Goal: Transaction & Acquisition: Purchase product/service

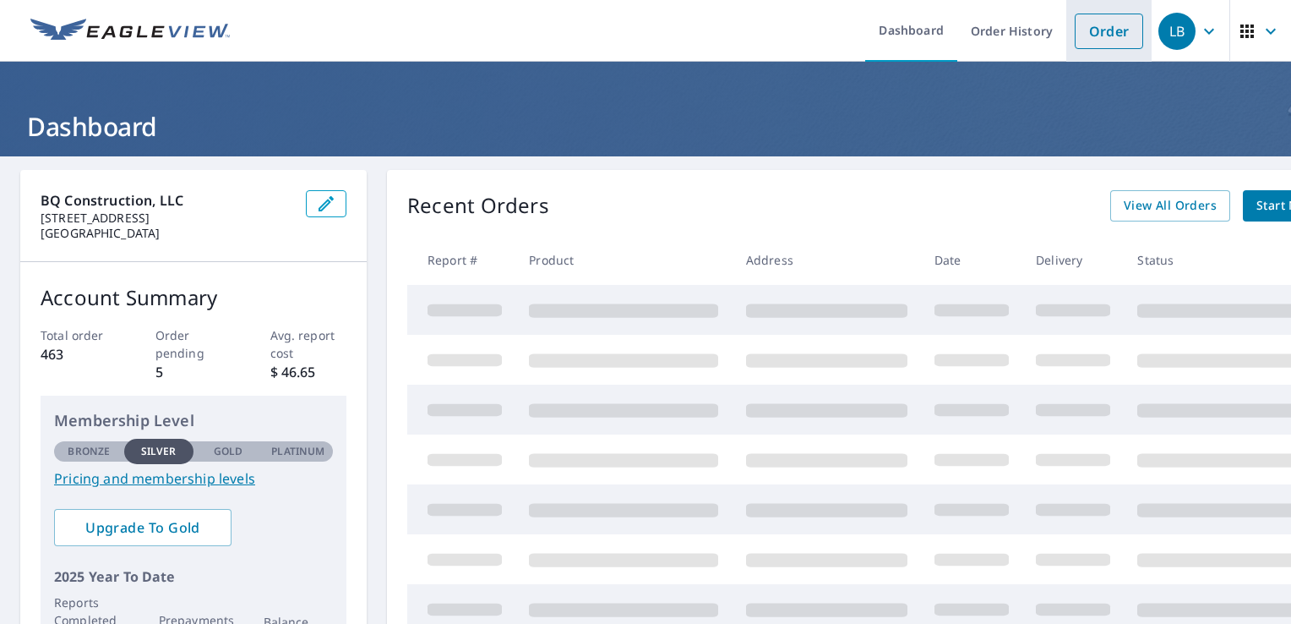
click at [1100, 29] on link "Order" at bounding box center [1109, 31] width 68 height 35
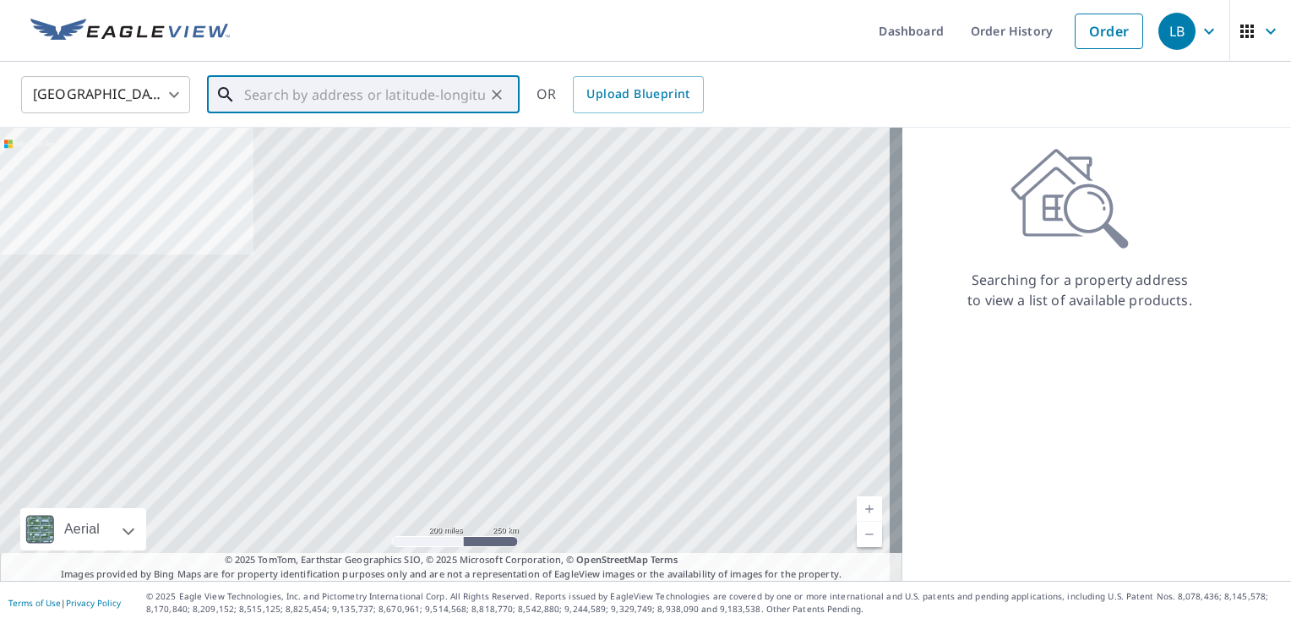
click at [319, 94] on input "text" at bounding box center [364, 94] width 241 height 47
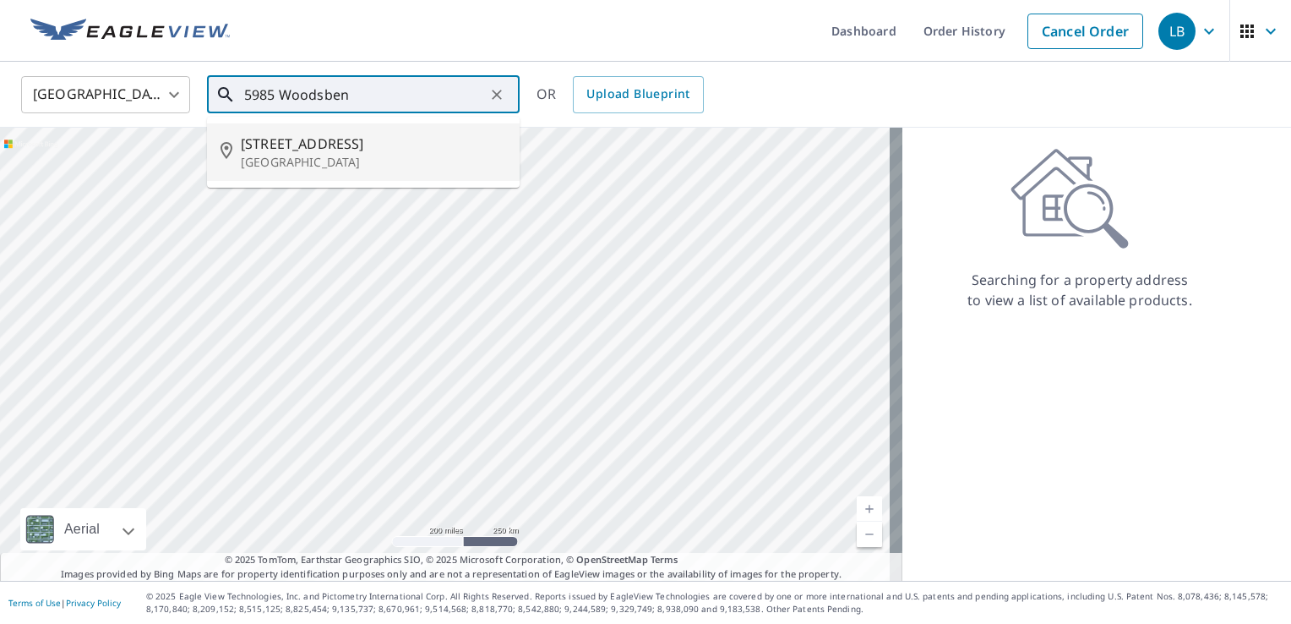
type input "5985 Woodsben"
click at [754, 35] on ul "Dashboard Order History Cancel Order" at bounding box center [696, 31] width 912 height 62
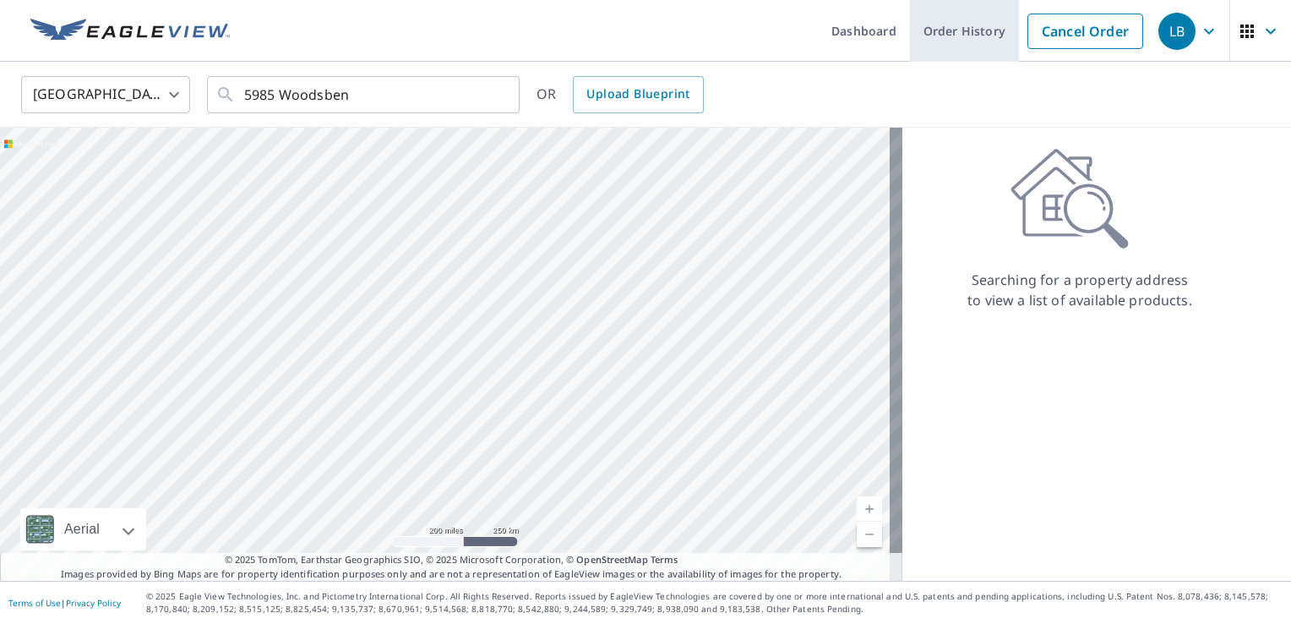
click at [950, 31] on link "Order History" at bounding box center [964, 31] width 109 height 62
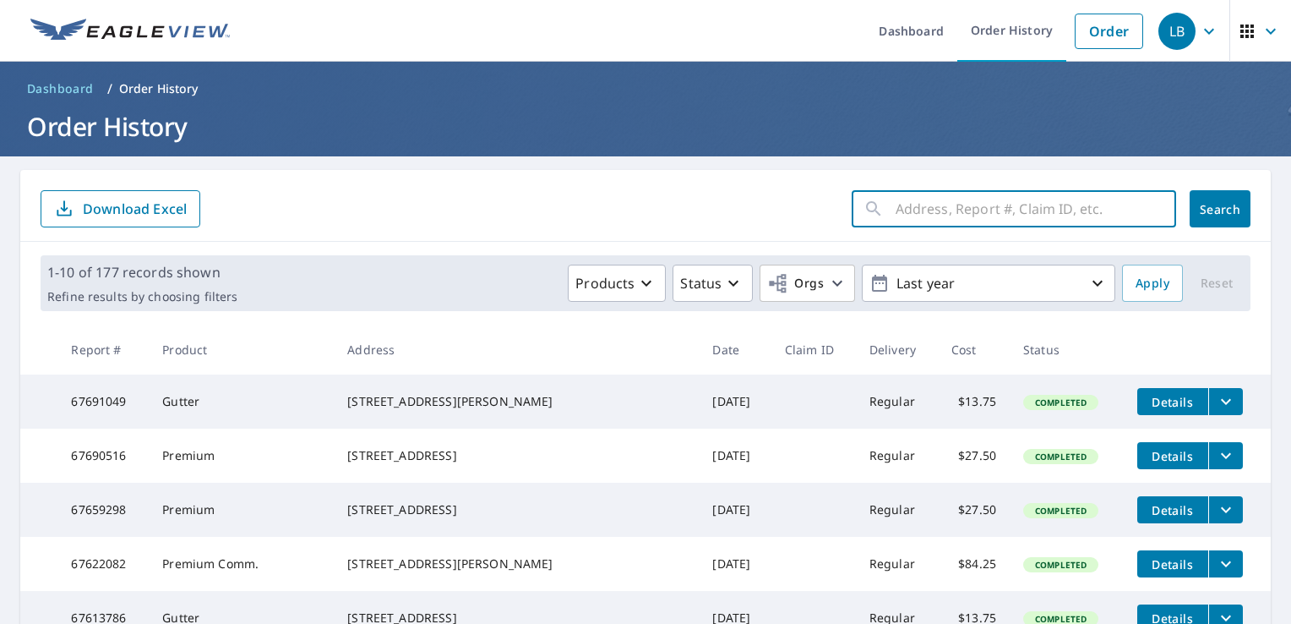
click at [904, 208] on input "text" at bounding box center [1036, 208] width 281 height 47
type input "5985"
click at [1217, 202] on span "Search" at bounding box center [1220, 209] width 34 height 16
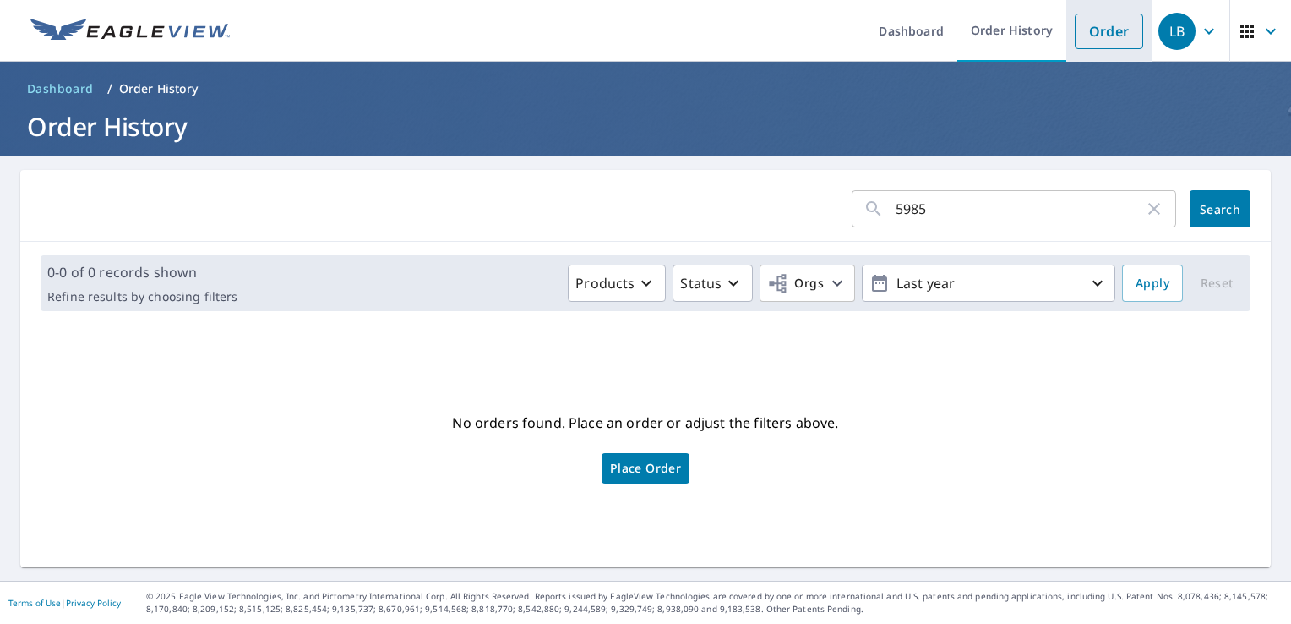
click at [1087, 35] on link "Order" at bounding box center [1109, 31] width 68 height 35
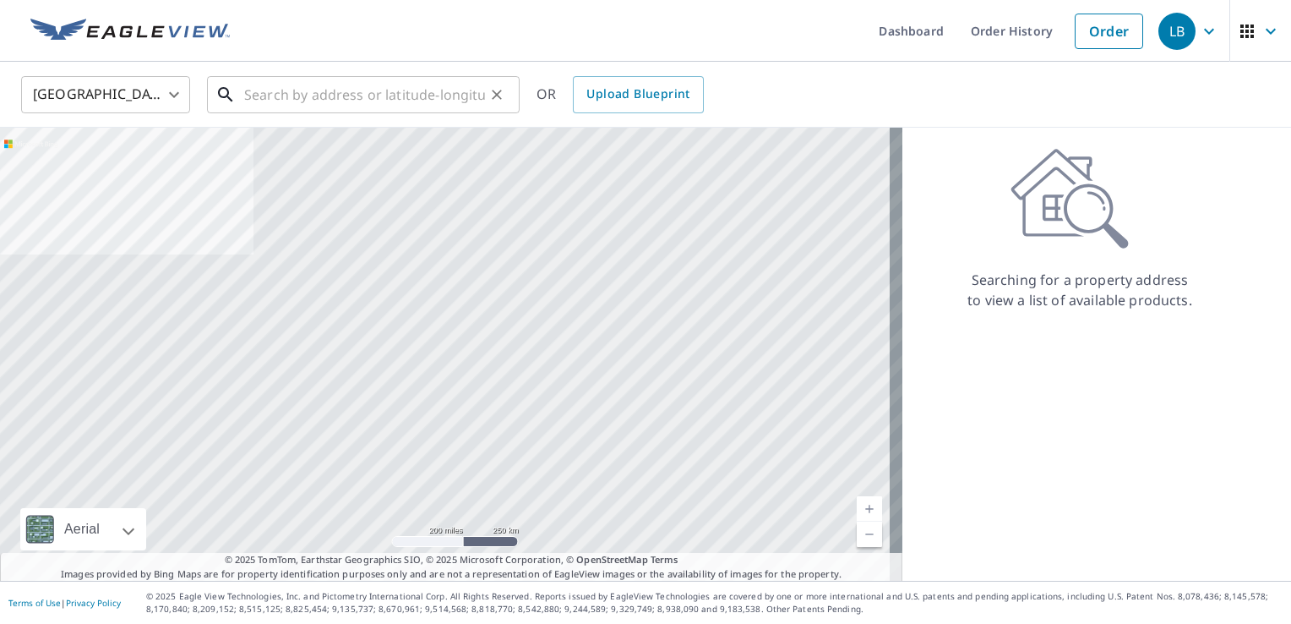
click at [292, 102] on input "text" at bounding box center [364, 94] width 241 height 47
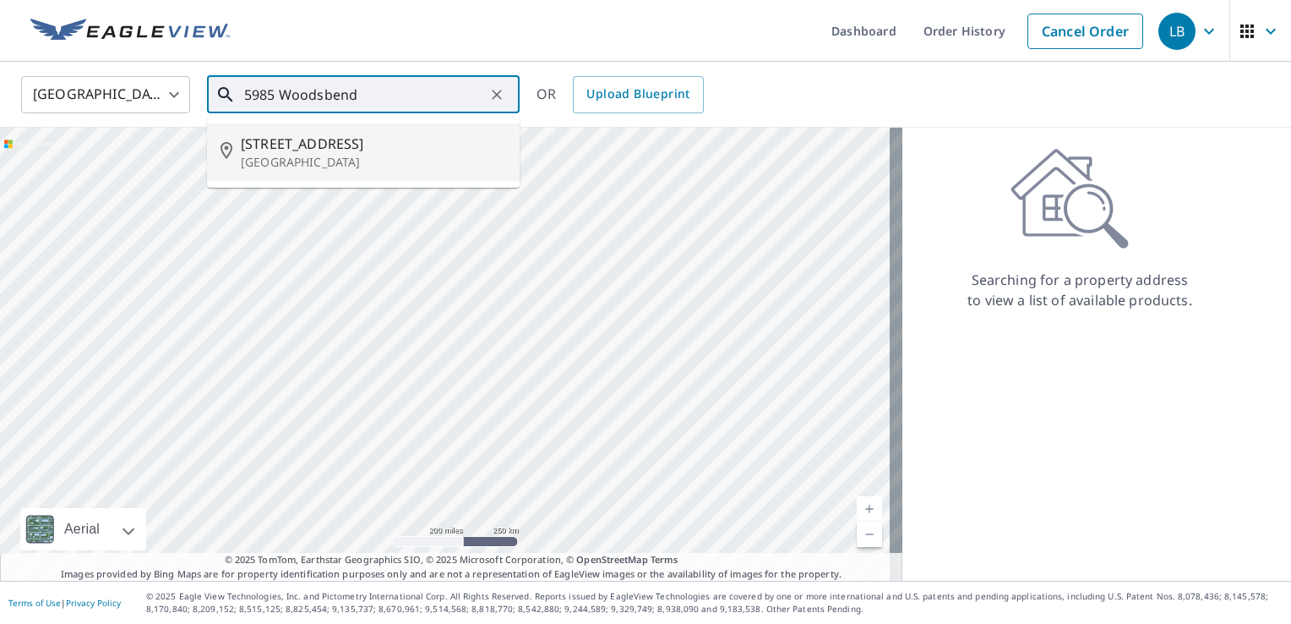
click at [309, 161] on p "[GEOGRAPHIC_DATA]" at bounding box center [373, 162] width 265 height 17
type input "[STREET_ADDRESS][PERSON_NAME]"
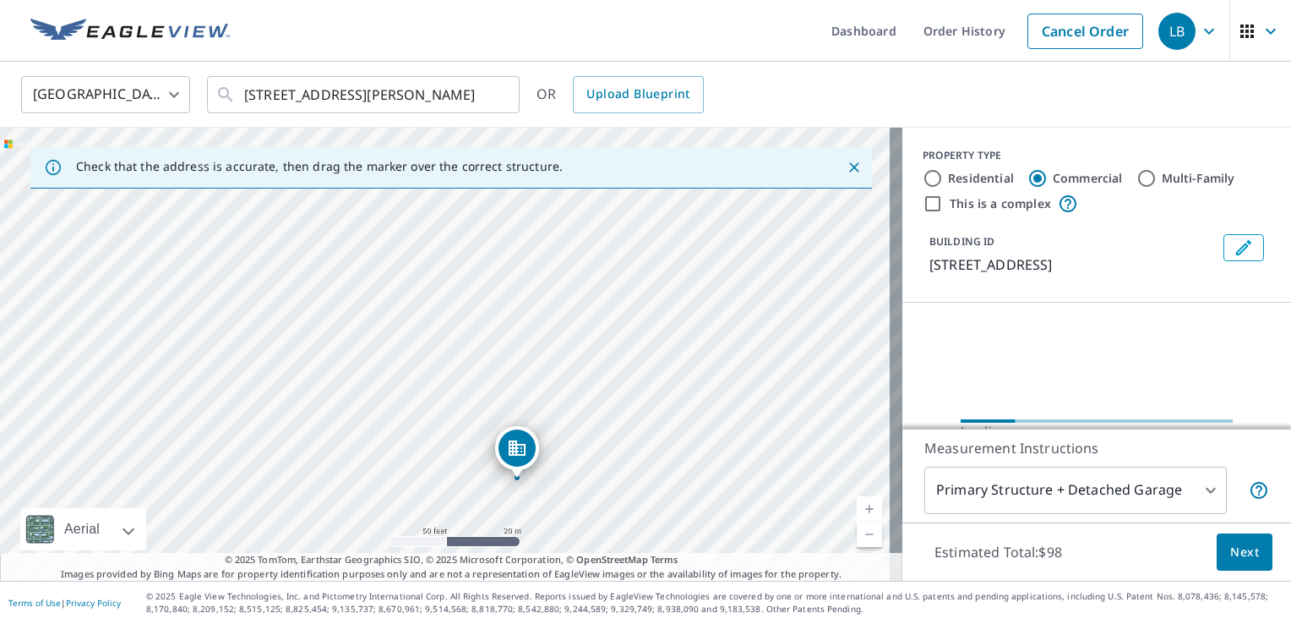
click at [923, 177] on input "Residential" at bounding box center [933, 178] width 20 height 20
radio input "true"
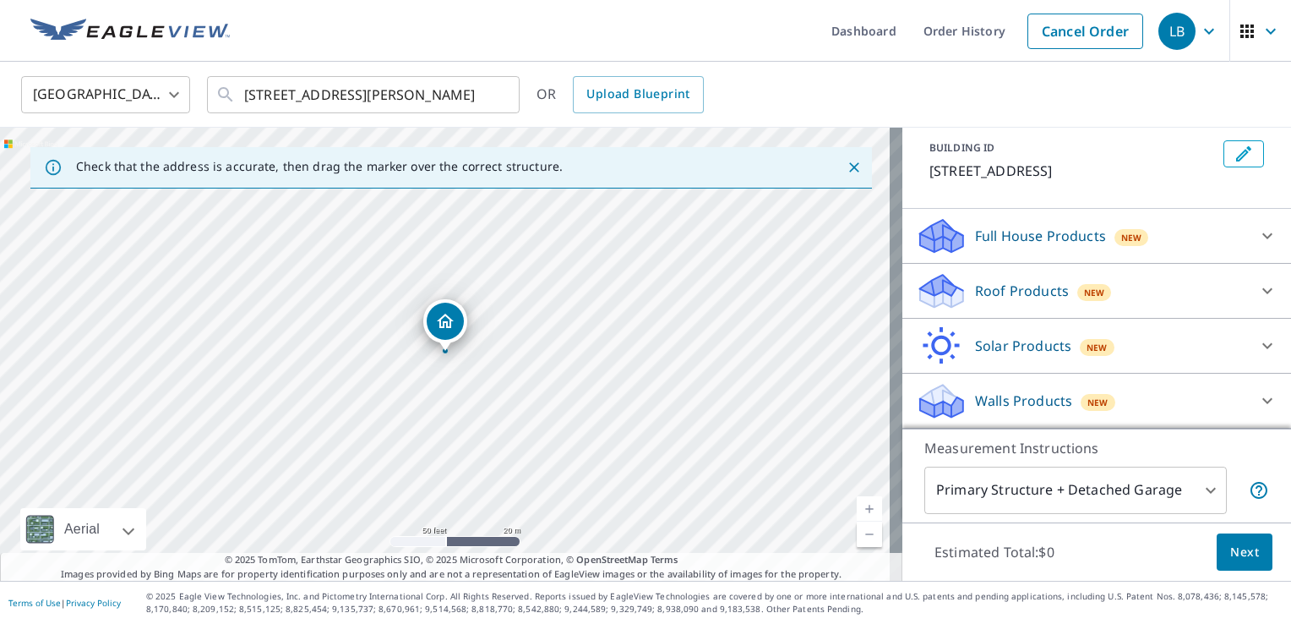
scroll to position [93, 0]
click at [1257, 290] on icon at bounding box center [1267, 291] width 20 height 20
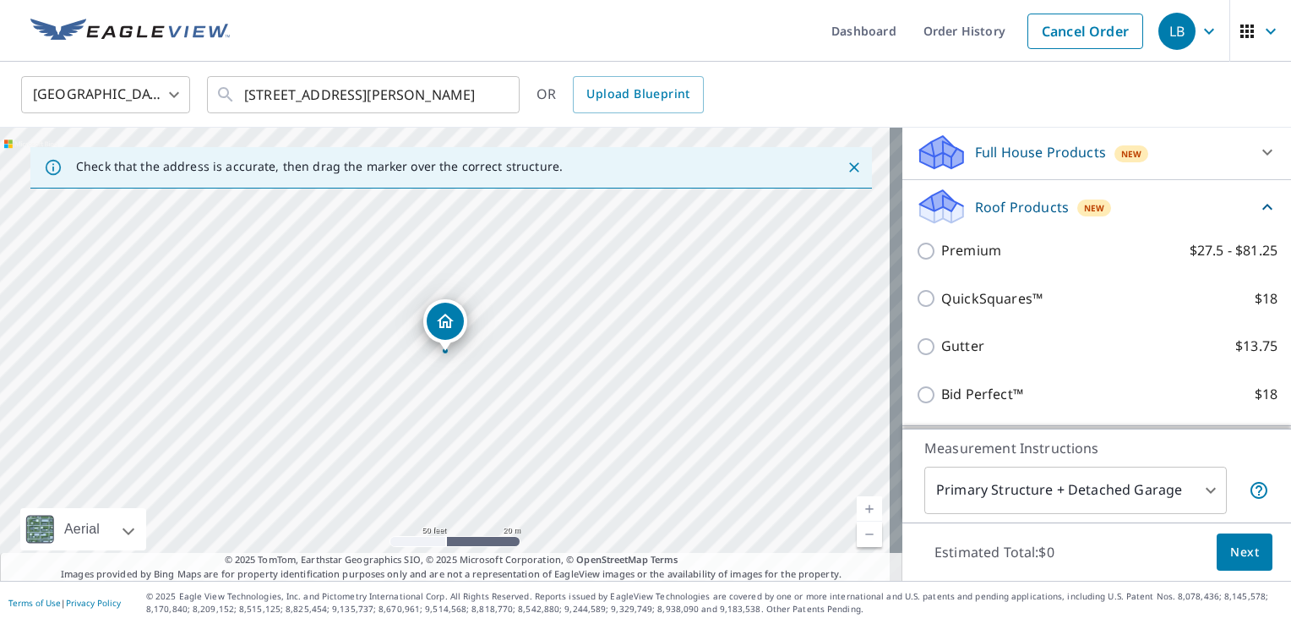
scroll to position [262, 0]
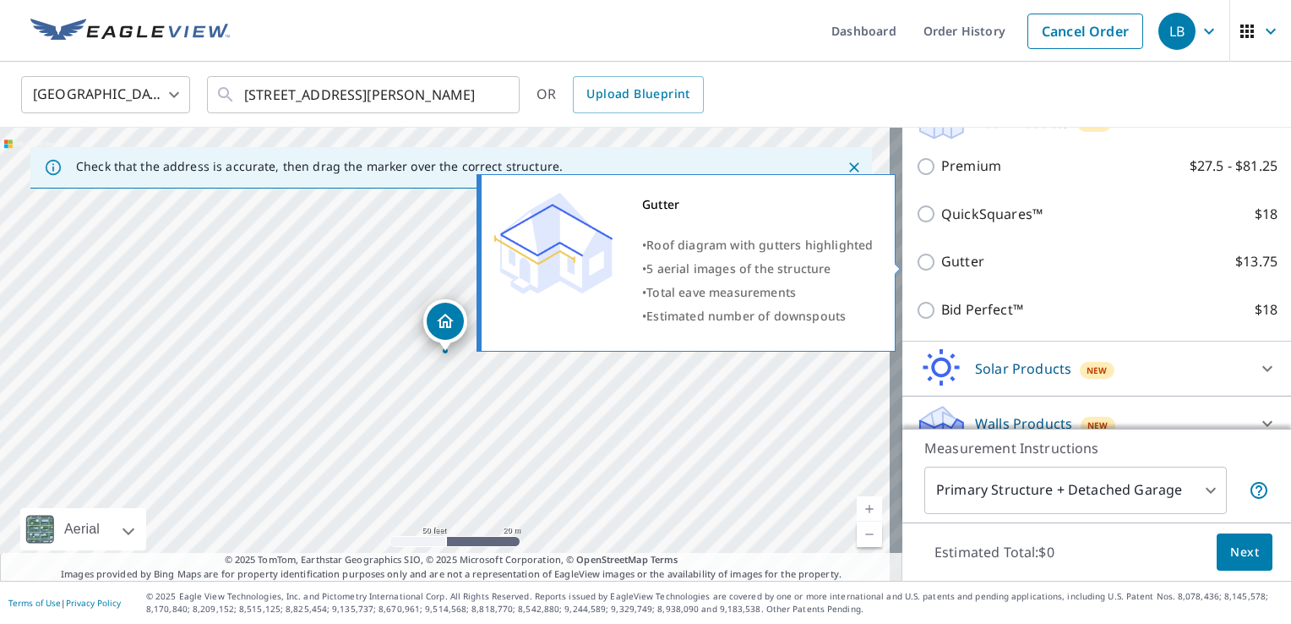
click at [916, 263] on input "Gutter $13.75" at bounding box center [928, 262] width 25 height 20
checkbox input "true"
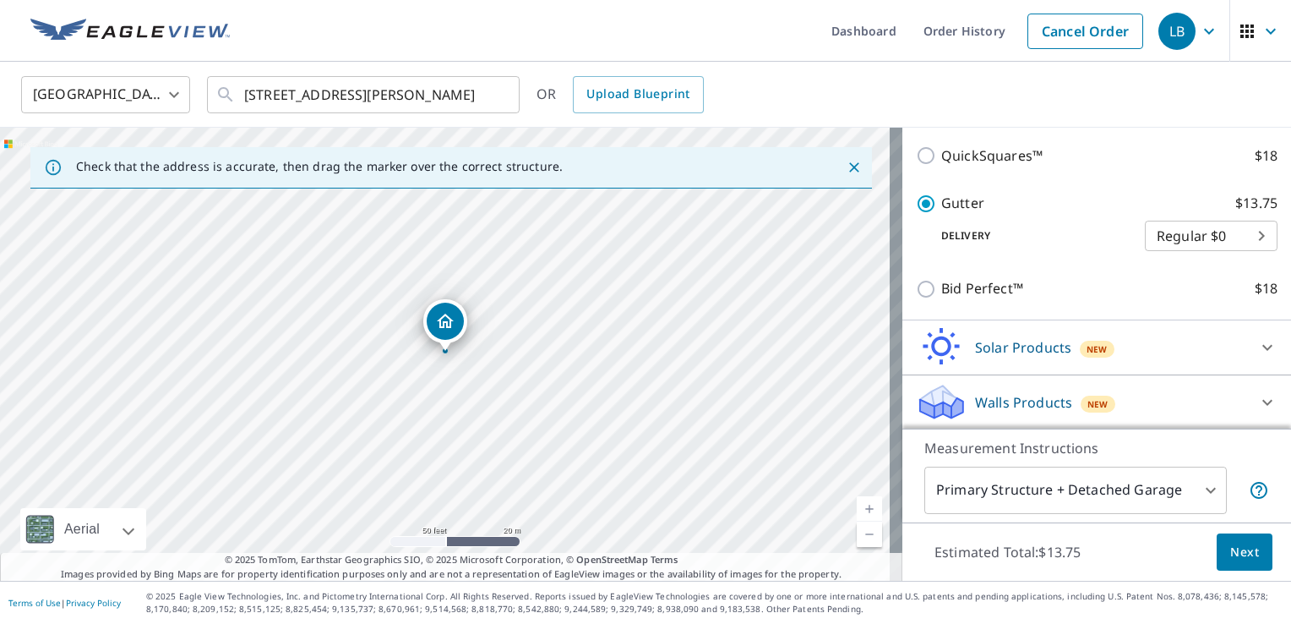
scroll to position [349, 0]
click at [1192, 492] on body "LB LB Dashboard Order History Cancel Order LB [GEOGRAPHIC_DATA] [GEOGRAPHIC_DAT…" at bounding box center [645, 312] width 1291 height 624
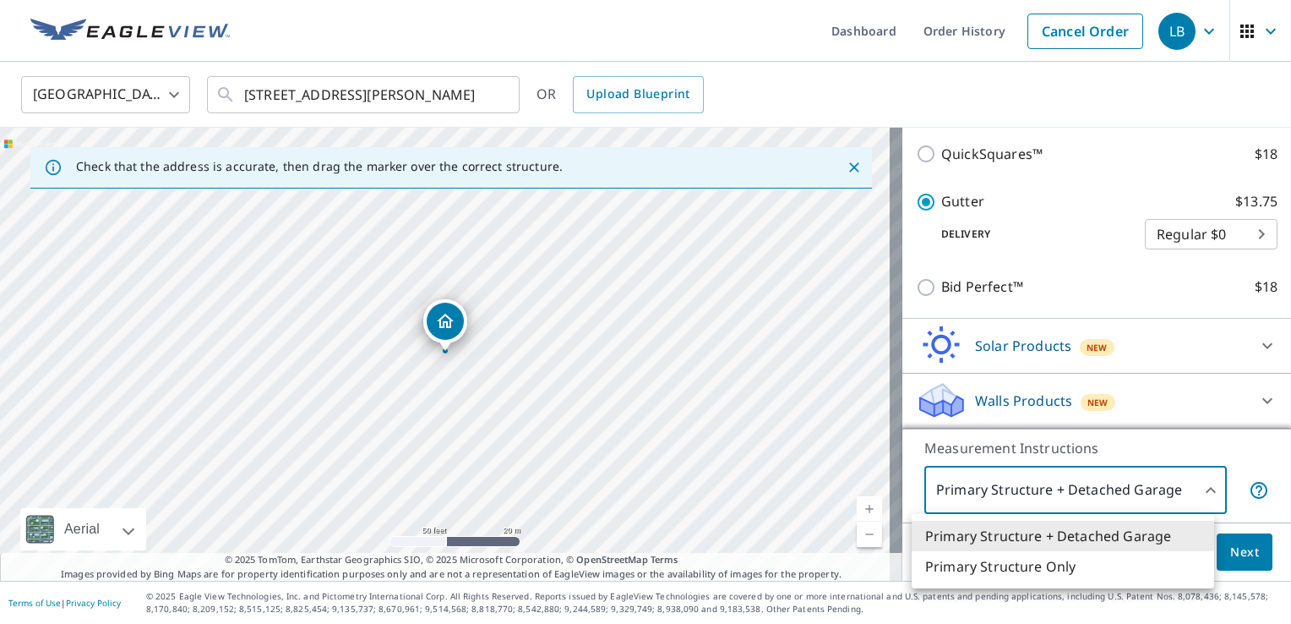
click at [1089, 559] on li "Primary Structure Only" at bounding box center [1063, 566] width 302 height 30
type input "2"
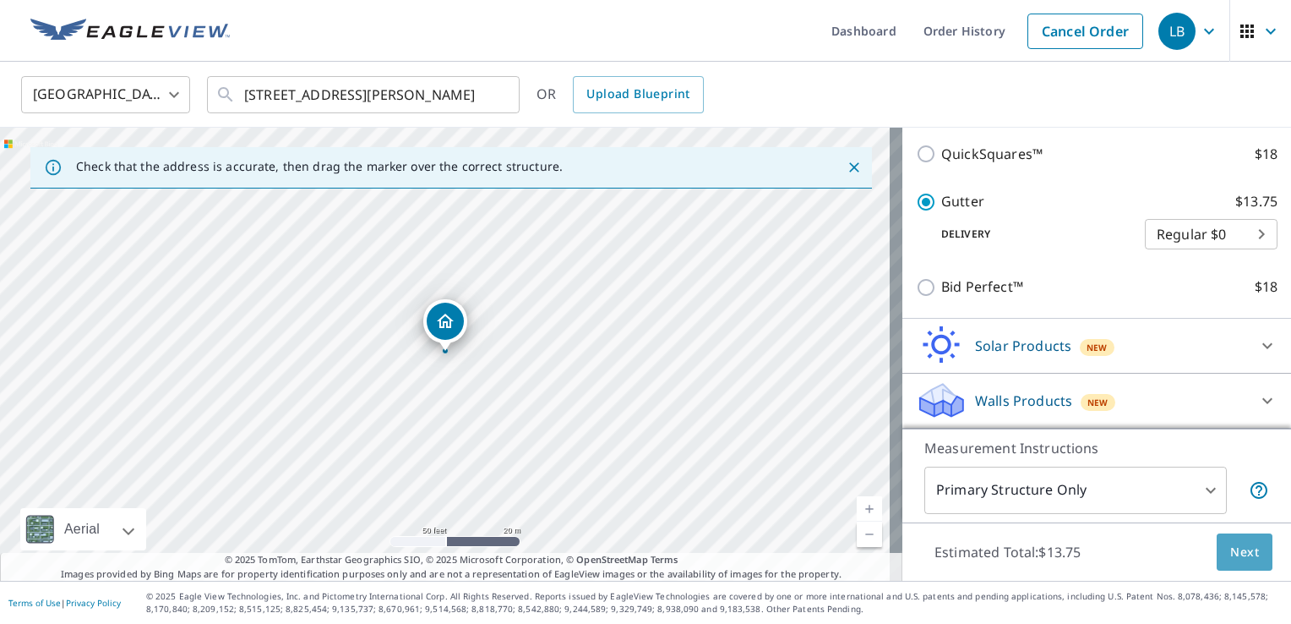
click at [1217, 549] on button "Next" at bounding box center [1245, 552] width 56 height 38
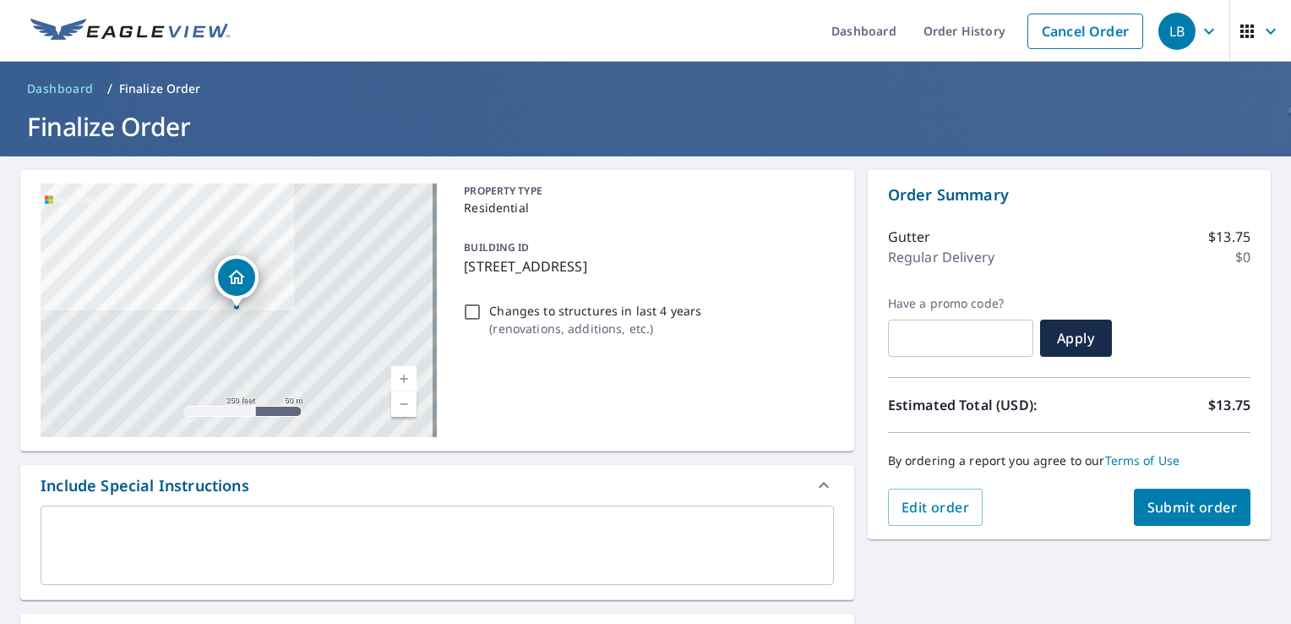
click at [1158, 517] on button "Submit order" at bounding box center [1192, 506] width 117 height 37
checkbox input "true"
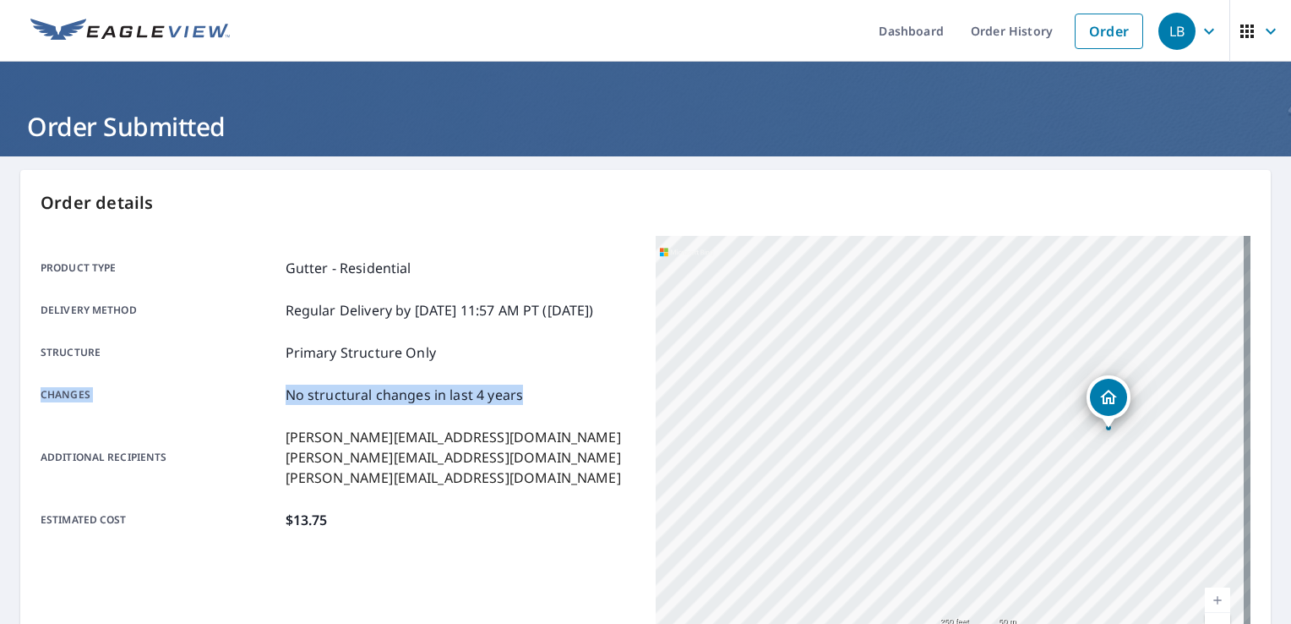
click at [624, 400] on div "Product type Gutter - Residential Delivery method Regular Delivery by [DATE] 11…" at bounding box center [338, 394] width 595 height 272
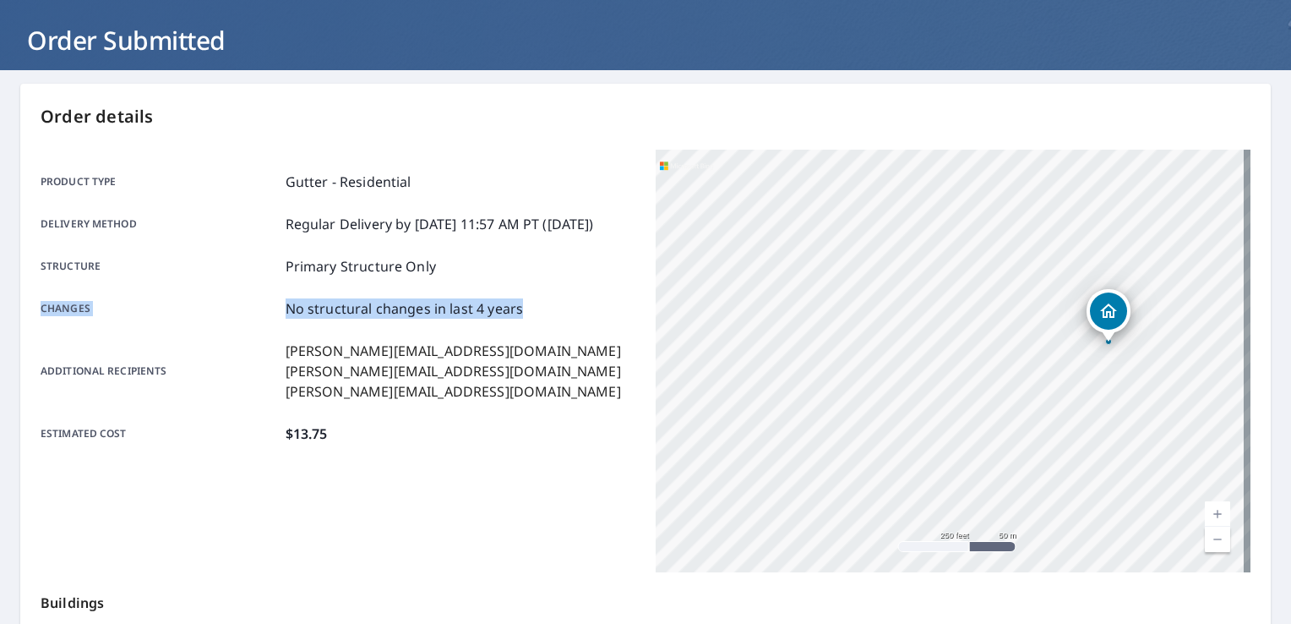
scroll to position [370, 0]
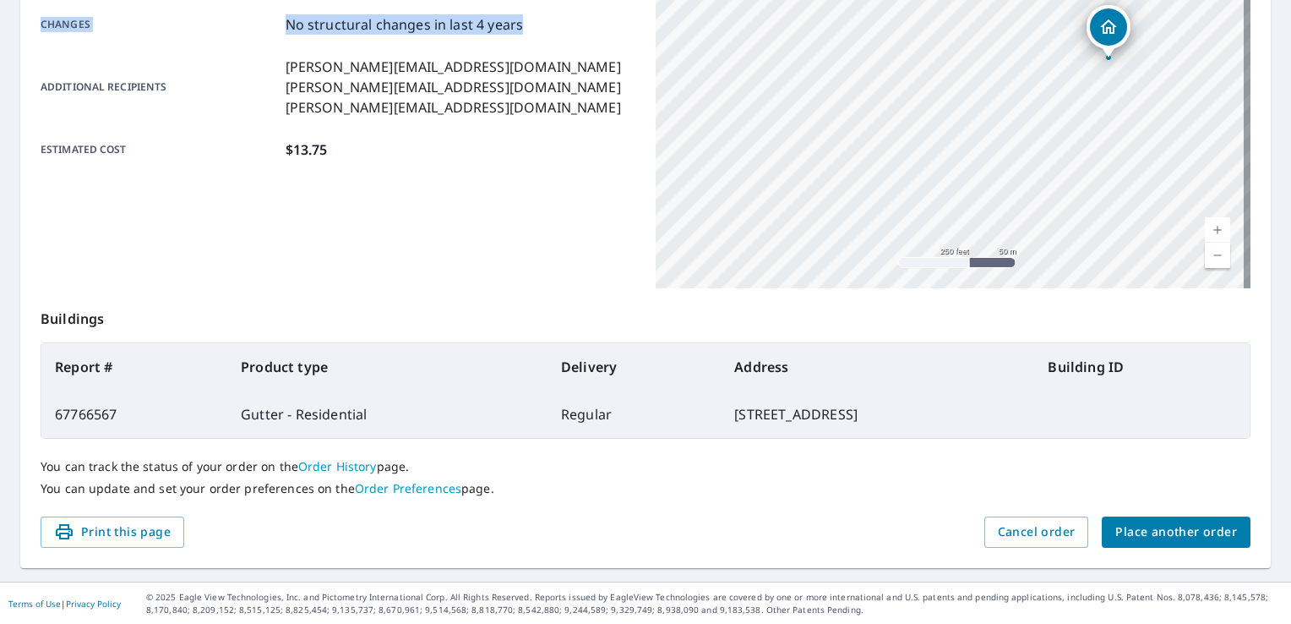
click at [1181, 536] on span "Place another order" at bounding box center [1176, 531] width 122 height 21
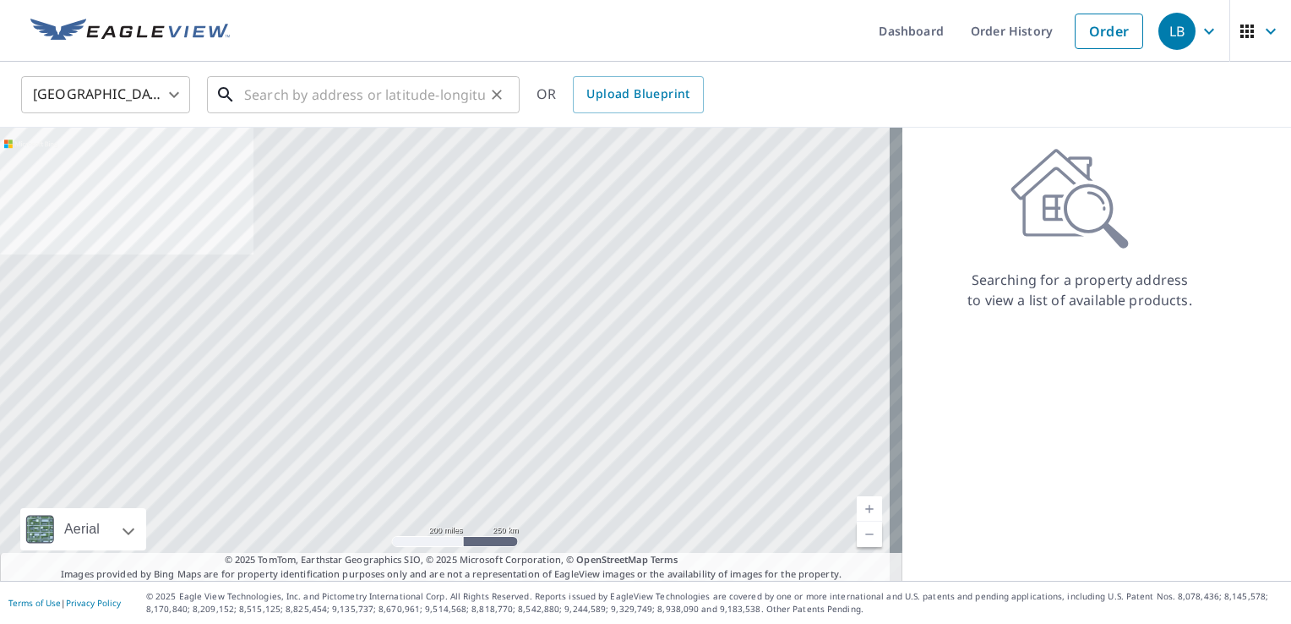
click at [389, 103] on input "text" at bounding box center [364, 94] width 241 height 47
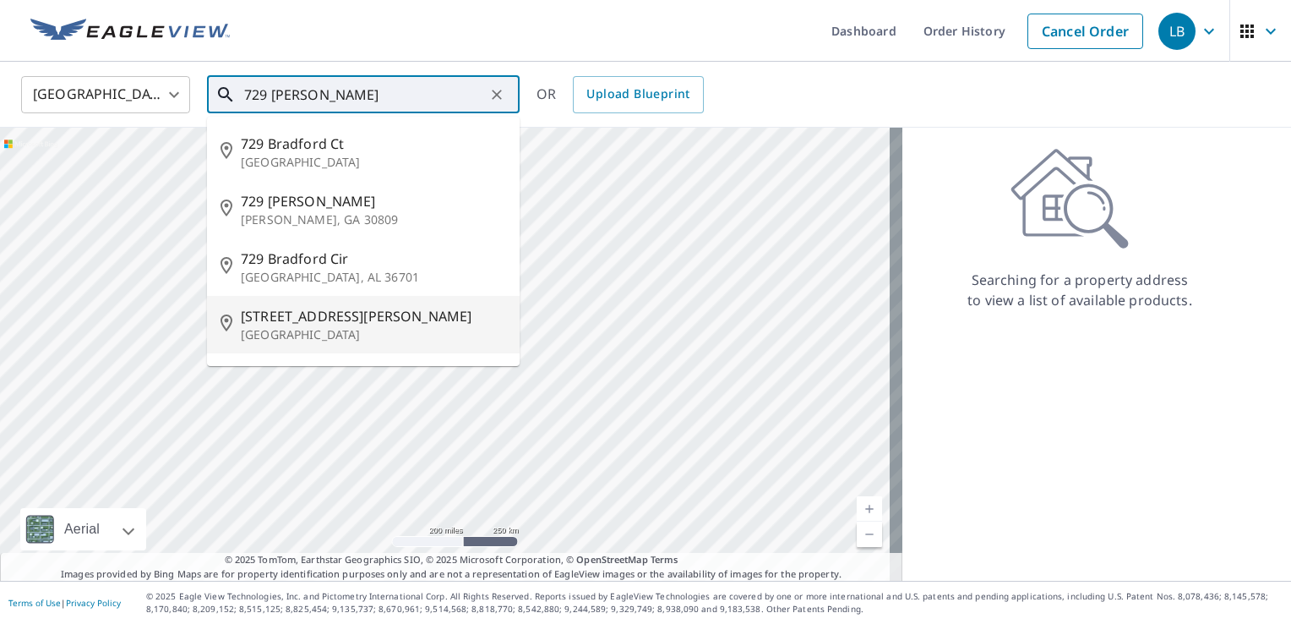
click at [349, 332] on p "[GEOGRAPHIC_DATA]" at bounding box center [373, 334] width 265 height 17
type input "[STREET_ADDRESS][PERSON_NAME][PERSON_NAME]"
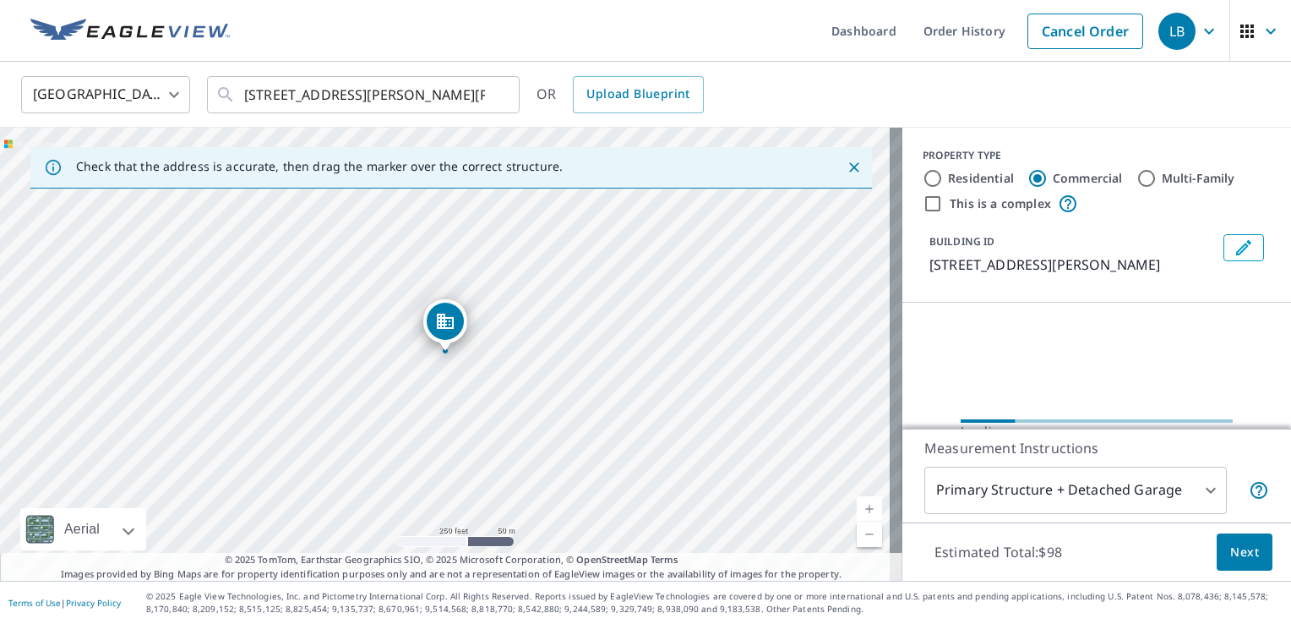
click at [923, 172] on input "Residential" at bounding box center [933, 178] width 20 height 20
radio input "true"
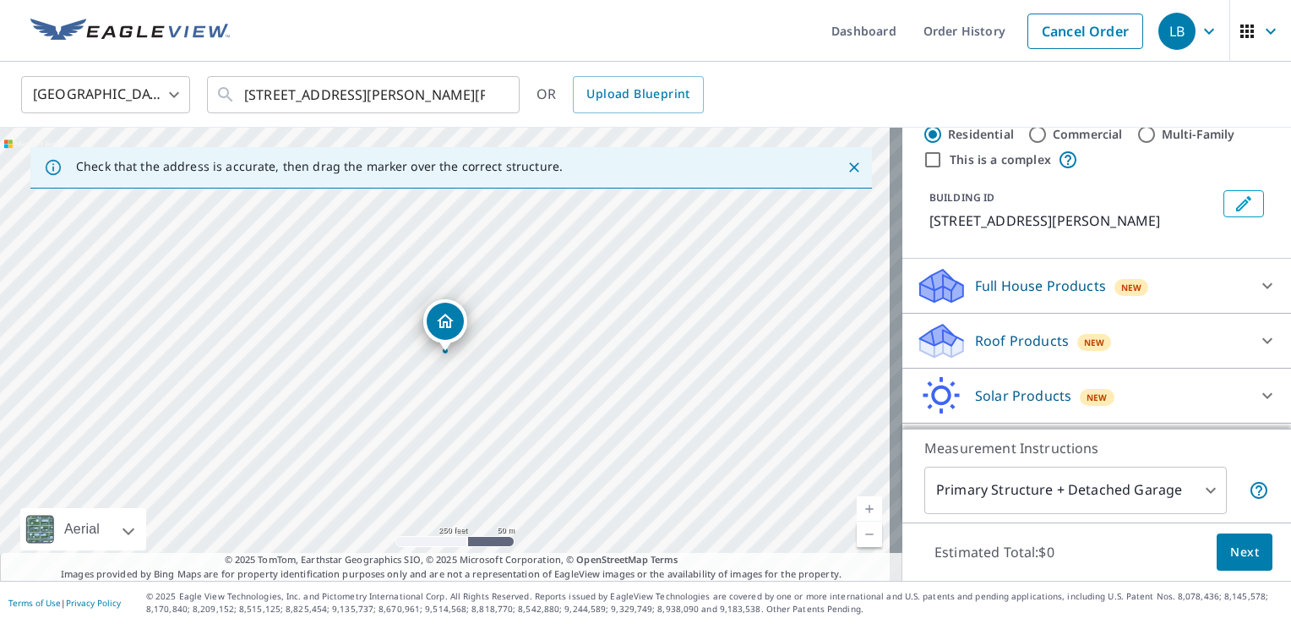
scroll to position [84, 0]
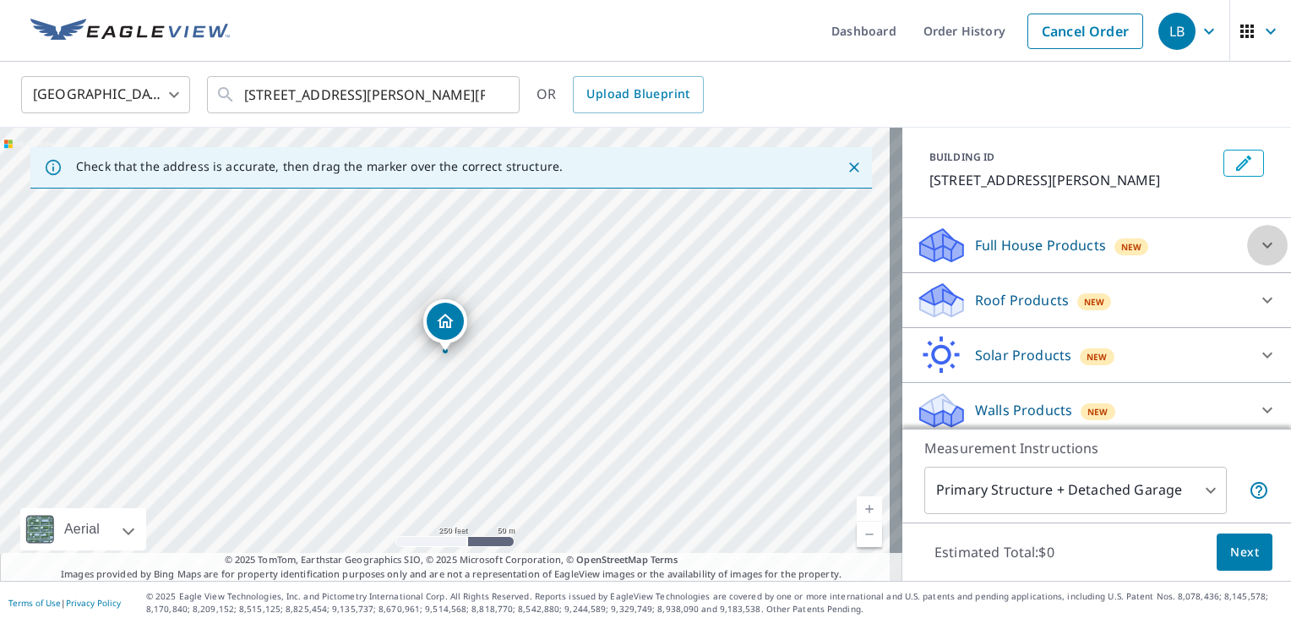
click at [1257, 250] on icon at bounding box center [1267, 245] width 20 height 20
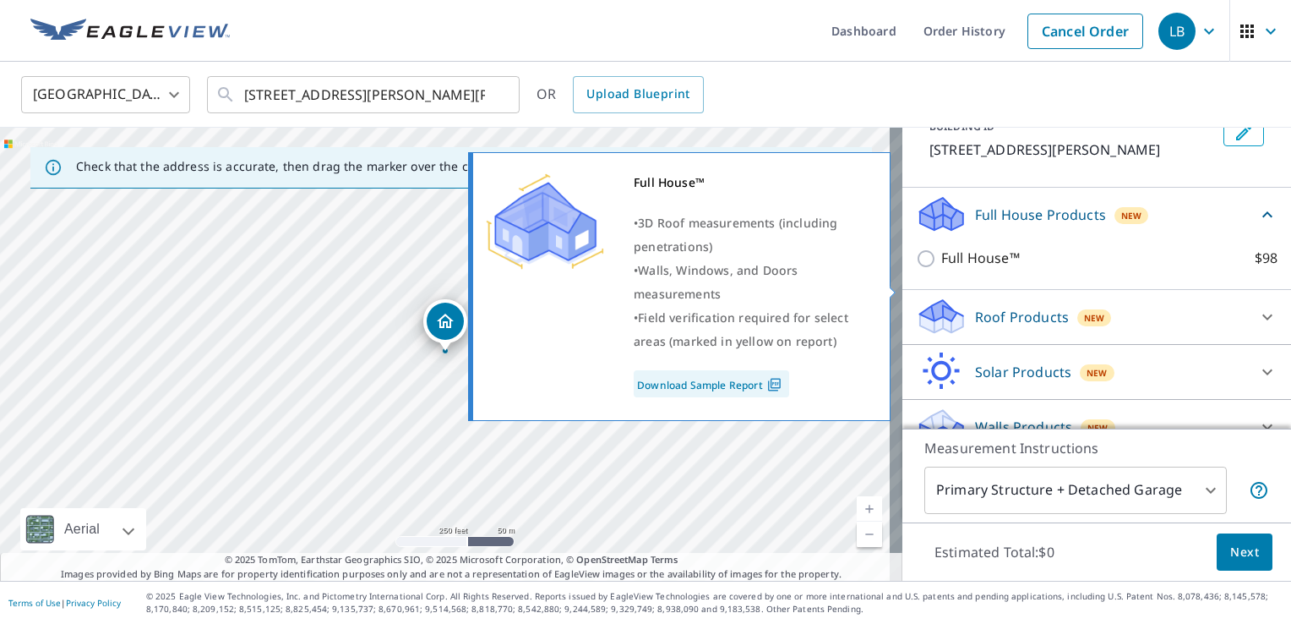
scroll to position [140, 0]
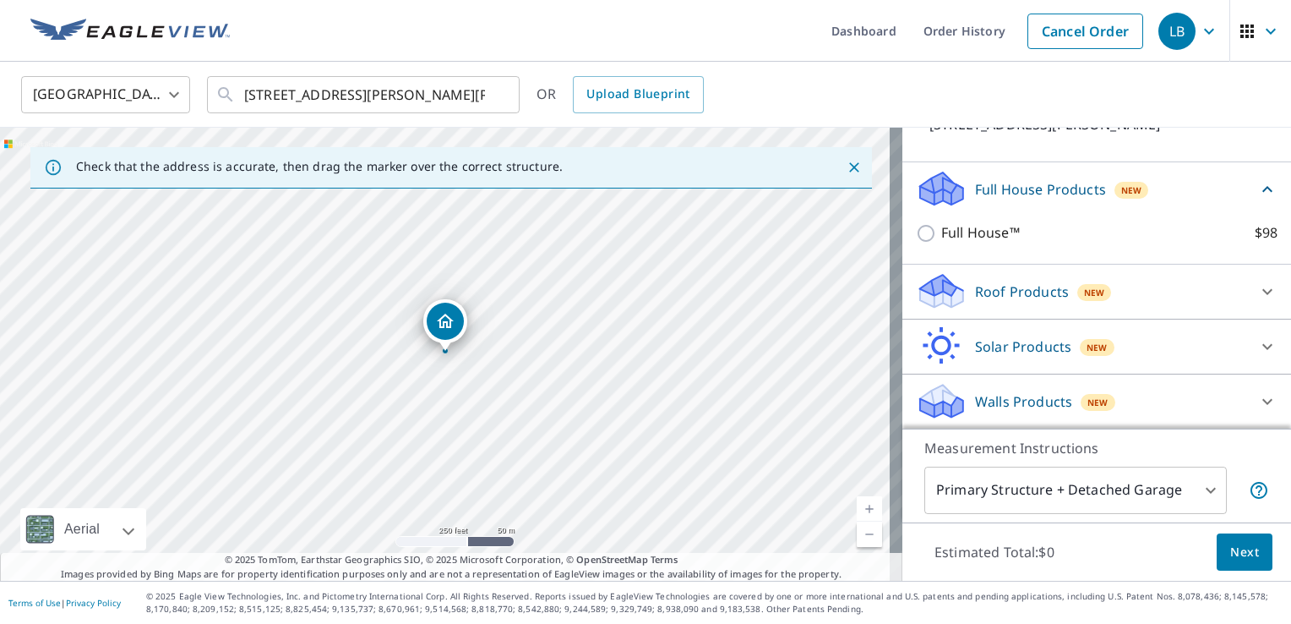
click at [1261, 292] on div at bounding box center [1267, 291] width 41 height 41
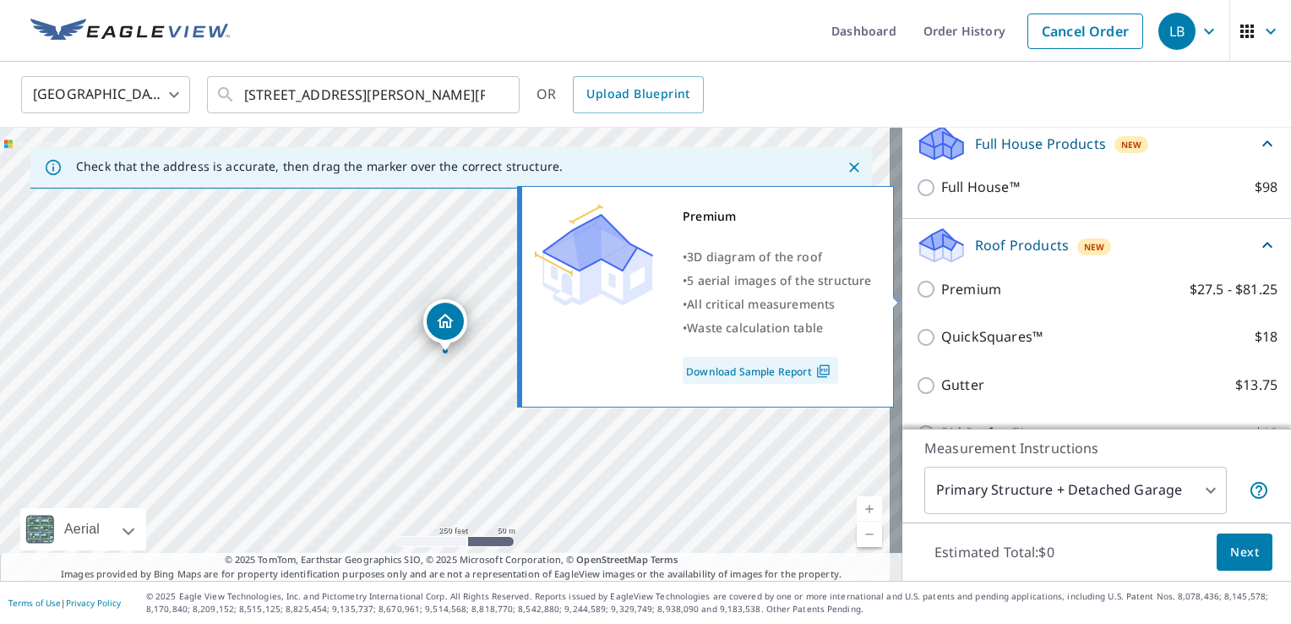
scroll to position [225, 0]
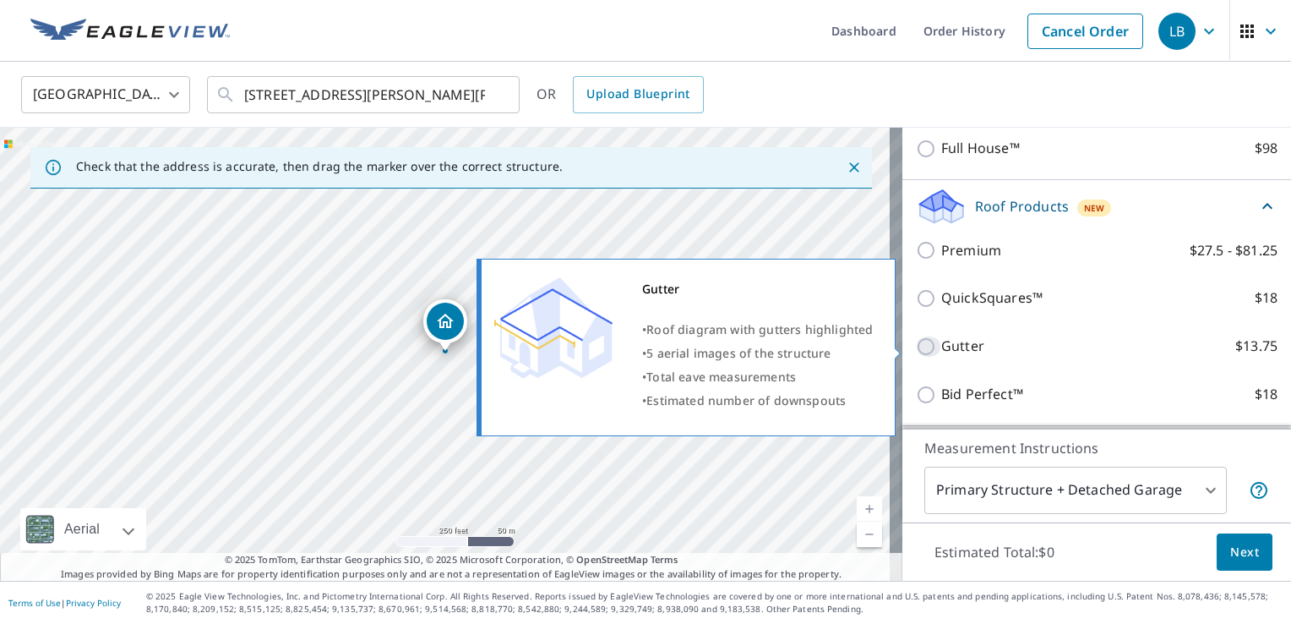
click at [916, 351] on input "Gutter $13.75" at bounding box center [928, 346] width 25 height 20
checkbox input "true"
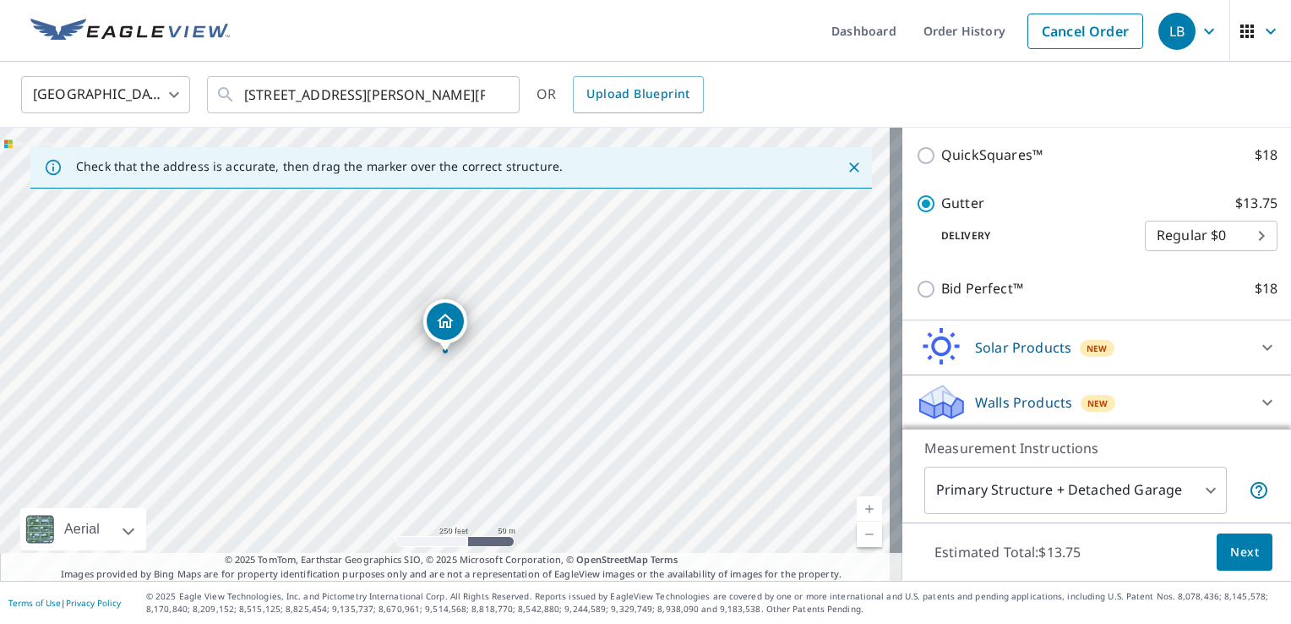
scroll to position [396, 0]
click at [1206, 487] on body "LB LB Dashboard Order History Cancel Order LB [GEOGRAPHIC_DATA] [GEOGRAPHIC_DAT…" at bounding box center [645, 312] width 1291 height 624
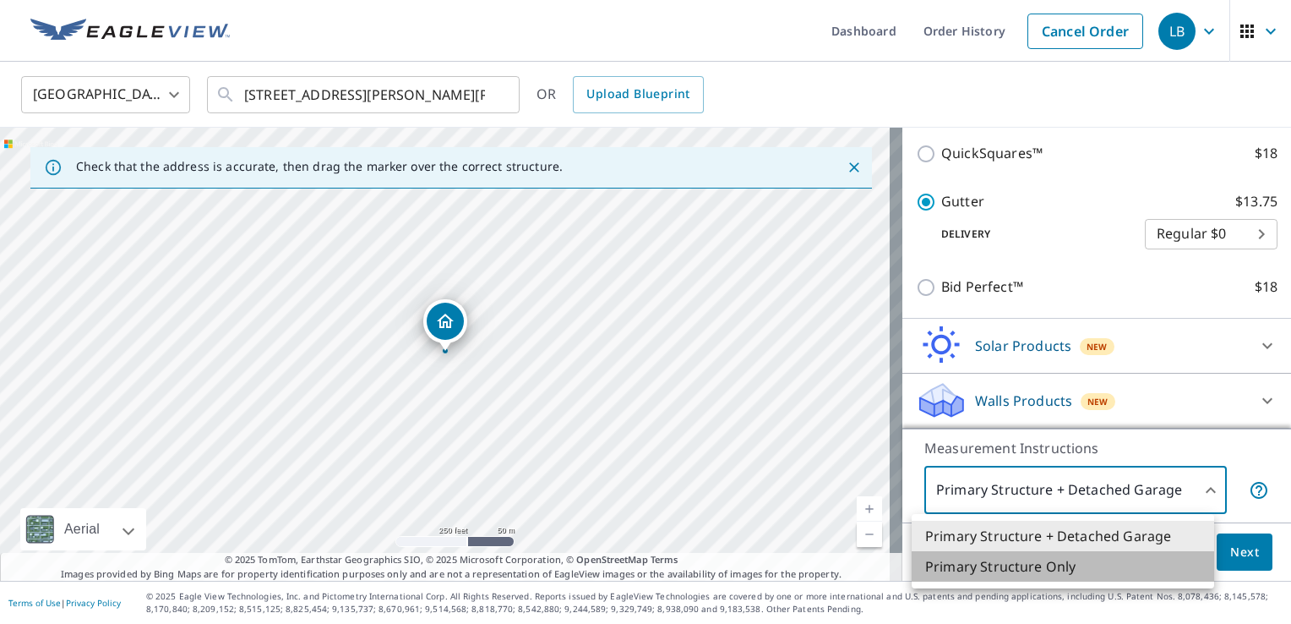
click at [1112, 558] on li "Primary Structure Only" at bounding box center [1063, 566] width 302 height 30
type input "2"
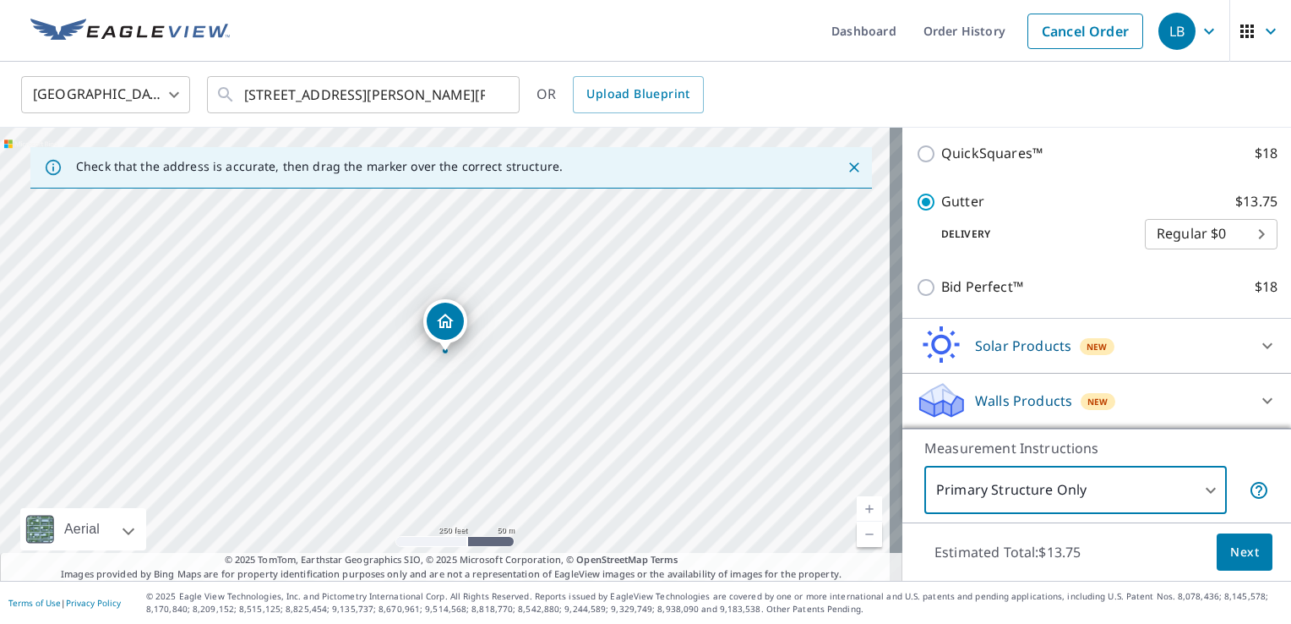
click at [1230, 547] on span "Next" at bounding box center [1244, 552] width 29 height 21
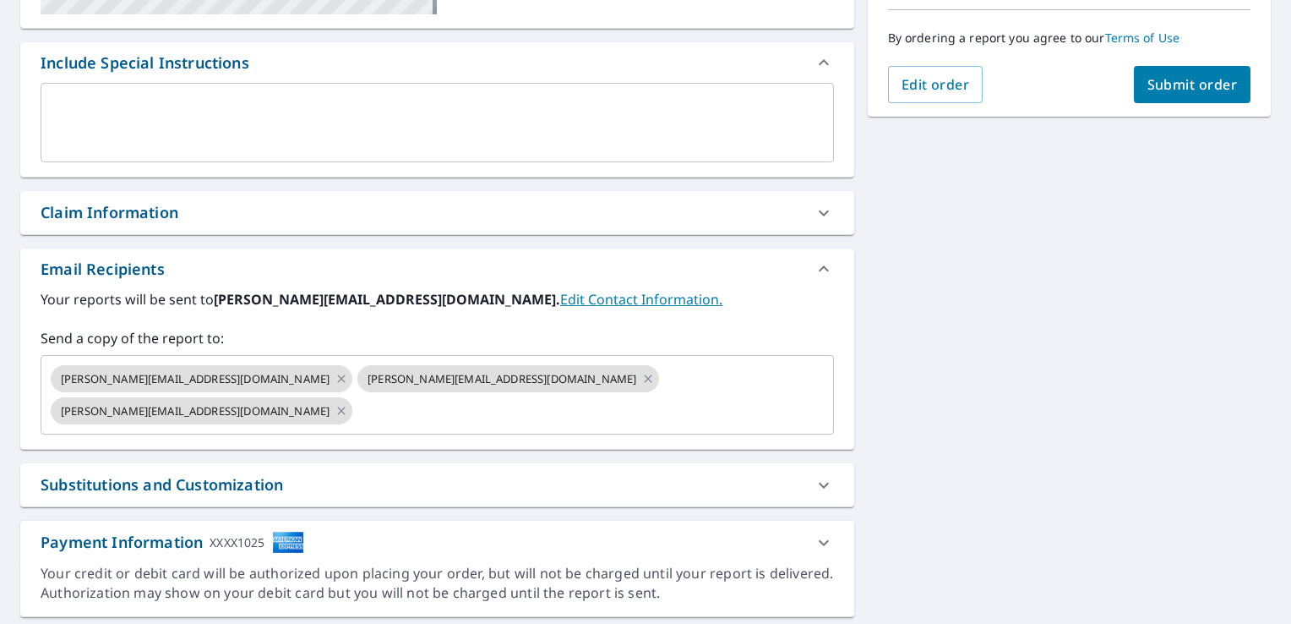
scroll to position [338, 0]
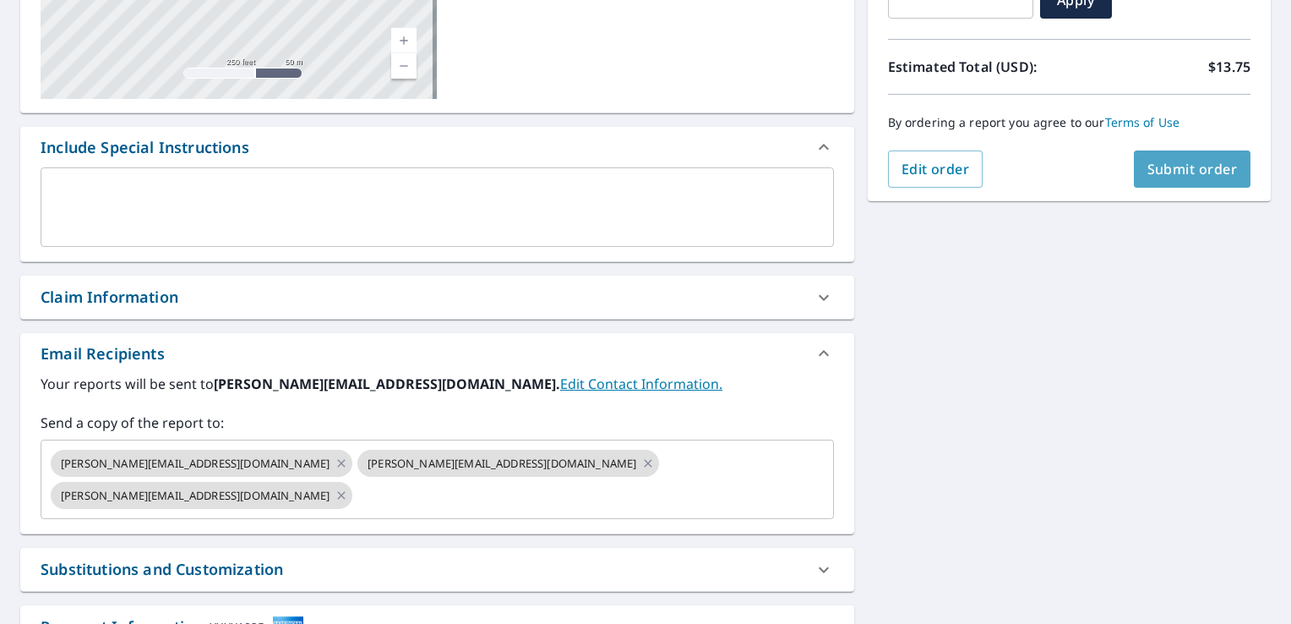
click at [1147, 172] on span "Submit order" at bounding box center [1192, 169] width 90 height 19
checkbox input "true"
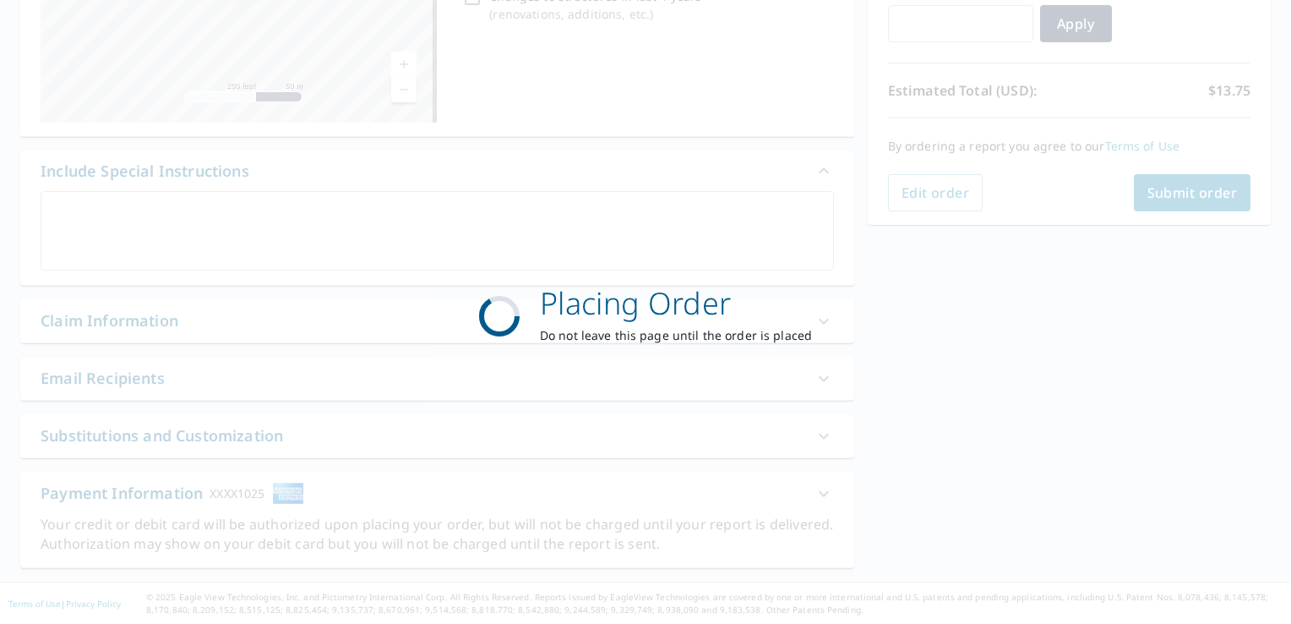
scroll to position [313, 0]
